Goal: Task Accomplishment & Management: Manage account settings

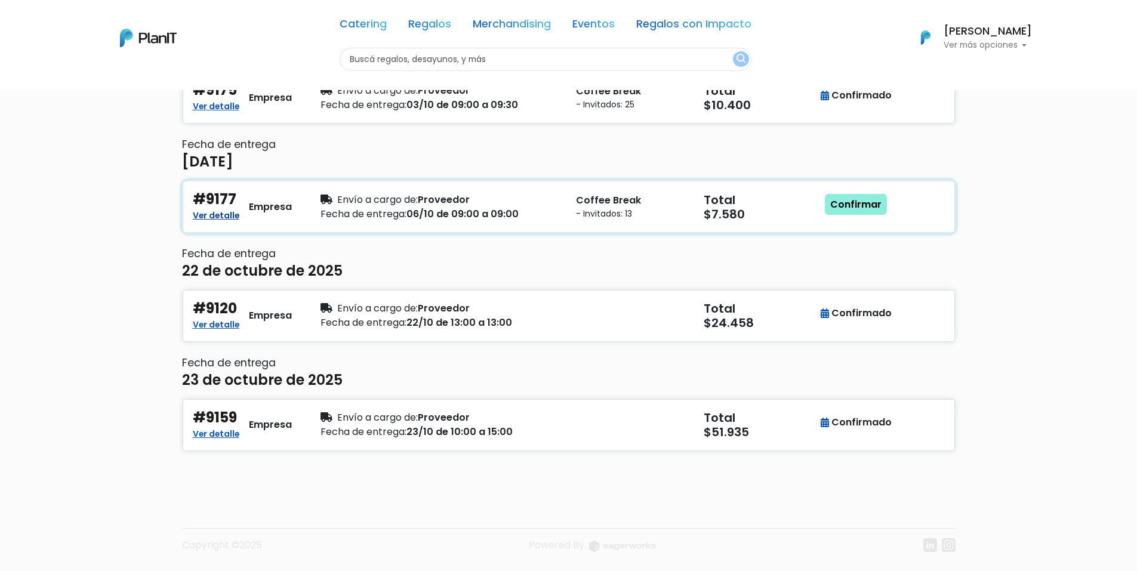
click at [229, 214] on link "Ver detalle" at bounding box center [216, 214] width 47 height 14
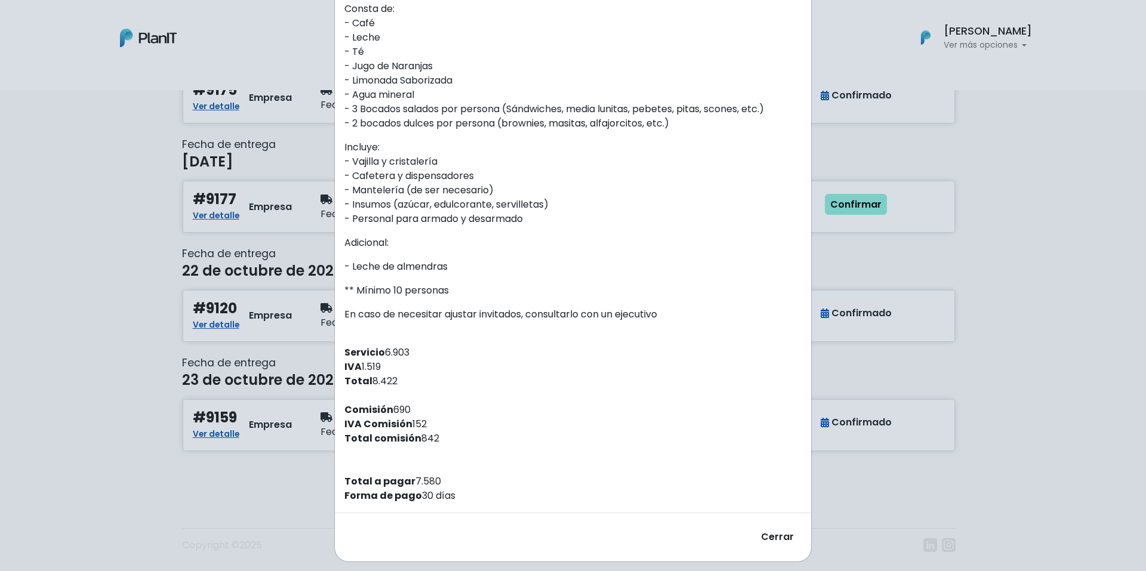
scroll to position [319, 0]
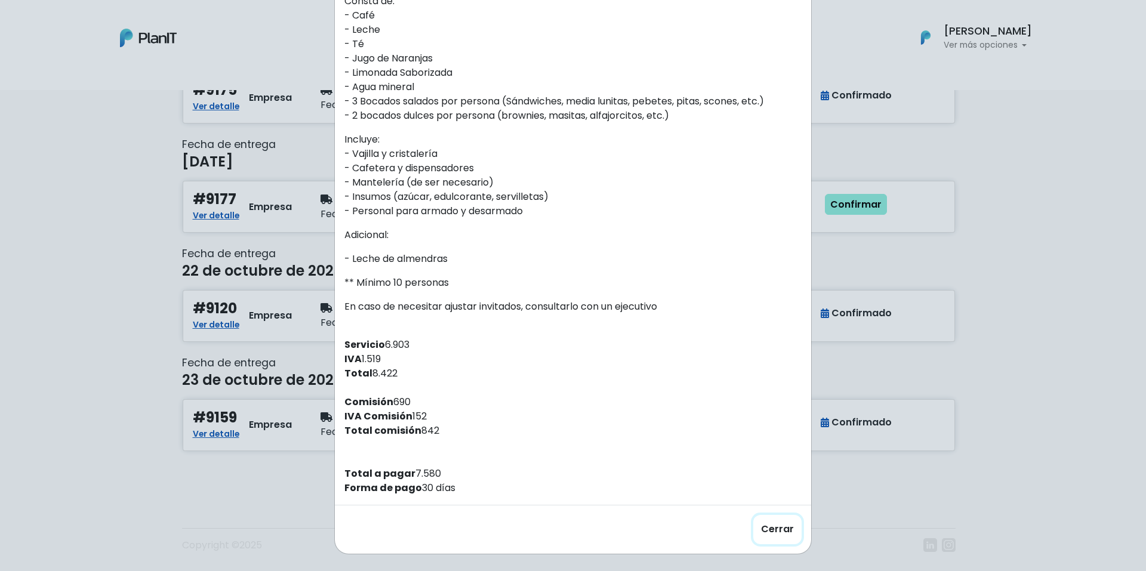
click at [775, 534] on button "Cerrar" at bounding box center [777, 529] width 48 height 29
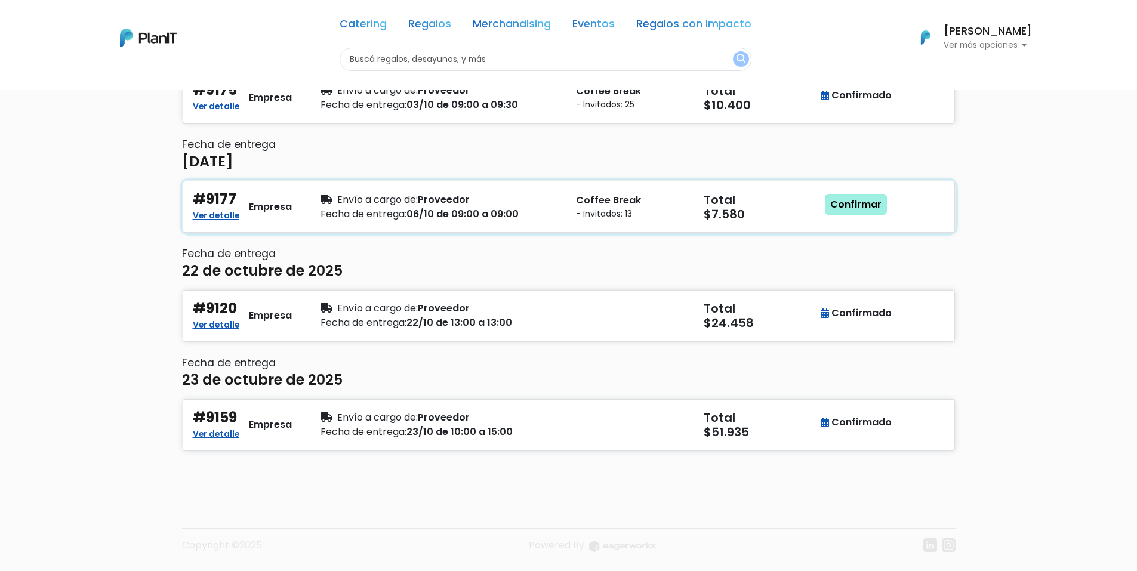
click at [854, 209] on link "Confirmar" at bounding box center [856, 204] width 62 height 21
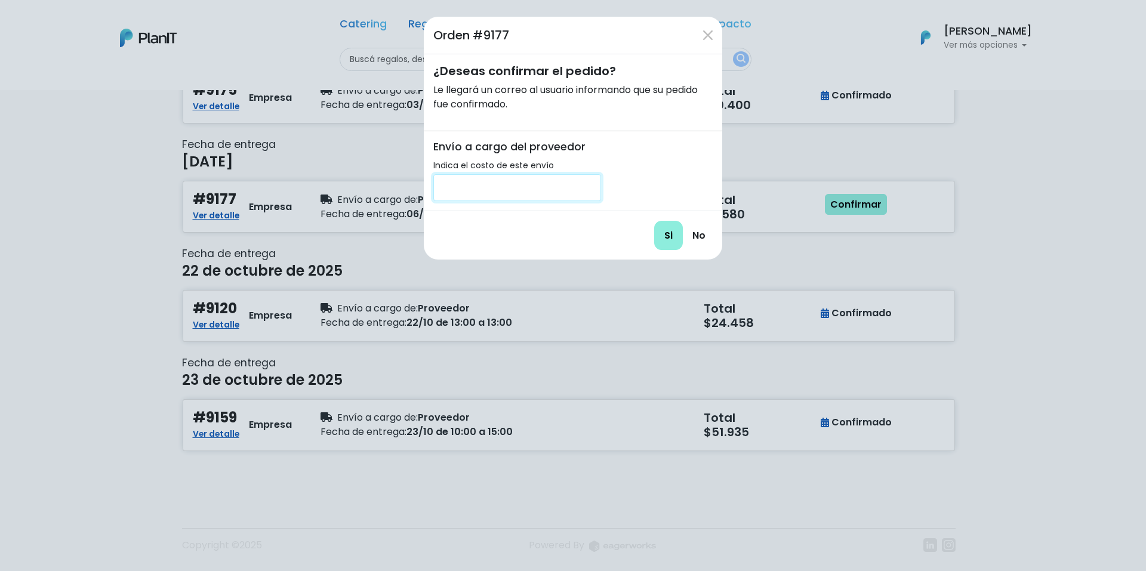
click at [524, 186] on input "number" at bounding box center [517, 187] width 168 height 27
type input "200"
click at [664, 239] on input "Si" at bounding box center [668, 235] width 29 height 29
